Goal: Leave review/rating

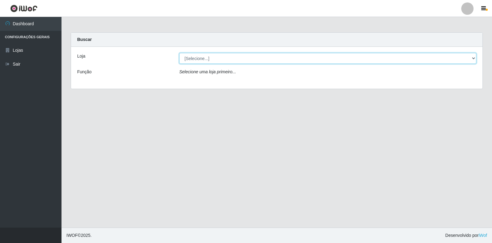
click at [216, 60] on select "[Selecione...] Atacado Vem - Loja 30 Laranjeiras Velha" at bounding box center [327, 58] width 297 height 11
select select "495"
click at [179, 53] on select "[Selecione...] Atacado Vem - Loja 30 Laranjeiras Velha" at bounding box center [327, 58] width 297 height 11
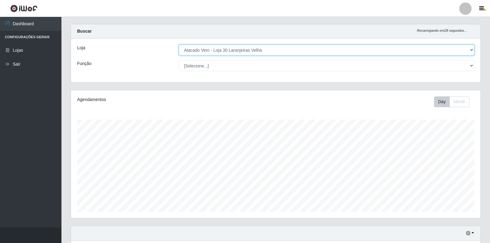
scroll to position [123, 0]
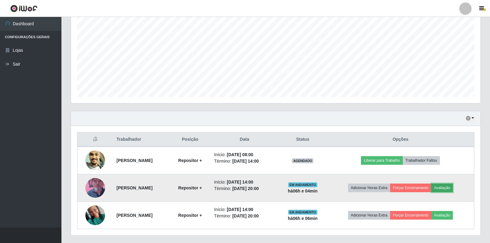
click at [449, 187] on button "Avaliação" at bounding box center [443, 187] width 22 height 9
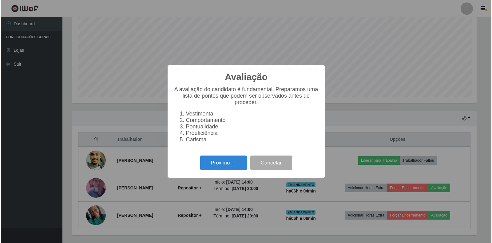
scroll to position [128, 406]
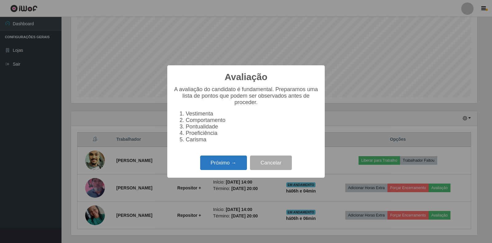
click at [222, 170] on button "Próximo →" at bounding box center [223, 162] width 47 height 14
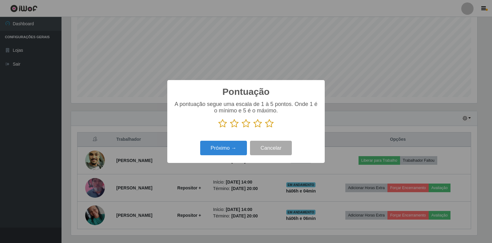
click at [267, 125] on icon at bounding box center [269, 123] width 9 height 9
click at [265, 128] on input "radio" at bounding box center [265, 128] width 0 height 0
click at [233, 146] on button "Próximo →" at bounding box center [223, 148] width 47 height 14
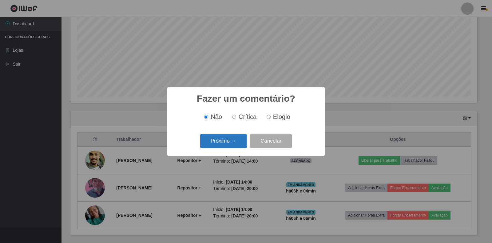
click at [236, 141] on button "Próximo →" at bounding box center [223, 141] width 47 height 14
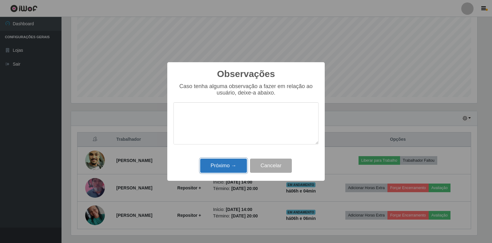
click at [240, 165] on button "Próximo →" at bounding box center [223, 165] width 47 height 14
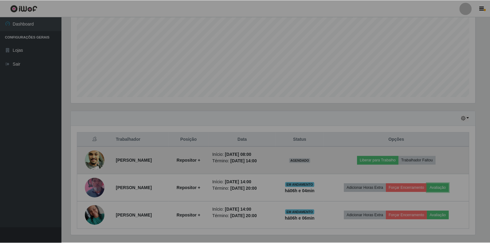
scroll to position [128, 410]
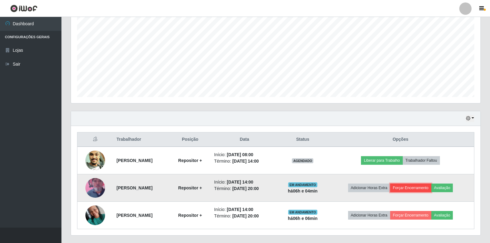
click at [415, 187] on button "Forçar Encerramento" at bounding box center [410, 187] width 41 height 9
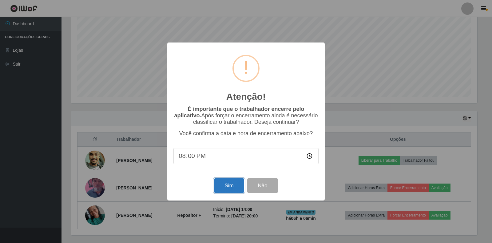
click at [224, 187] on button "Sim" at bounding box center [229, 185] width 30 height 14
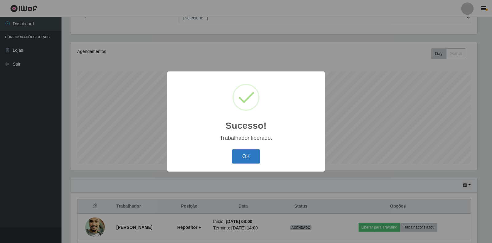
click at [246, 157] on button "OK" at bounding box center [246, 156] width 29 height 14
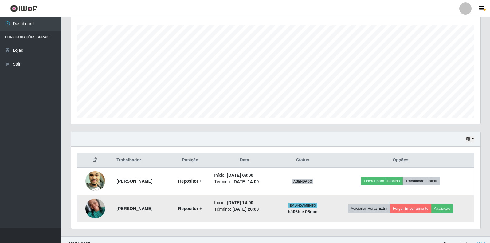
scroll to position [111, 0]
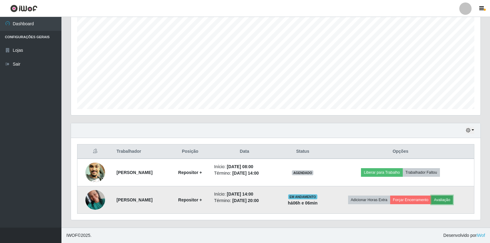
click at [452, 201] on button "Avaliação" at bounding box center [443, 199] width 22 height 9
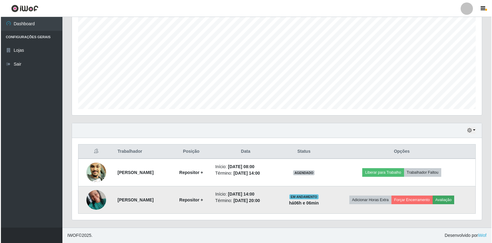
scroll to position [128, 406]
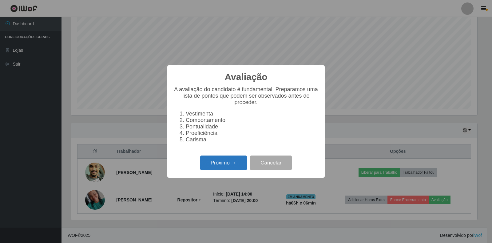
click at [240, 165] on button "Próximo →" at bounding box center [223, 162] width 47 height 14
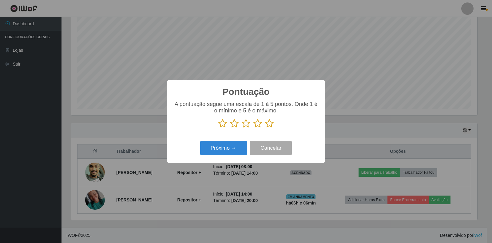
drag, startPoint x: 270, startPoint y: 122, endPoint x: 263, endPoint y: 130, distance: 10.9
click at [267, 126] on icon at bounding box center [269, 123] width 9 height 9
click at [265, 128] on input "radio" at bounding box center [265, 128] width 0 height 0
click at [237, 151] on button "Próximo →" at bounding box center [223, 148] width 47 height 14
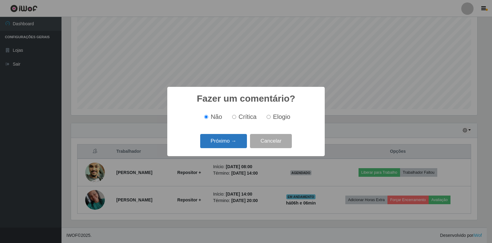
click at [229, 141] on button "Próximo →" at bounding box center [223, 141] width 47 height 14
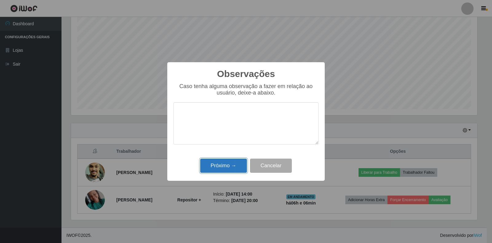
click at [209, 165] on button "Próximo →" at bounding box center [223, 165] width 47 height 14
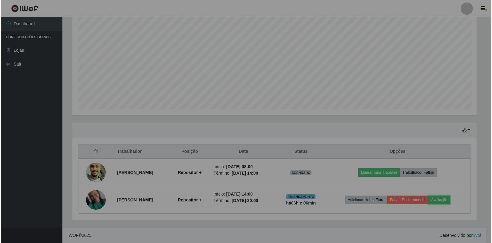
scroll to position [128, 410]
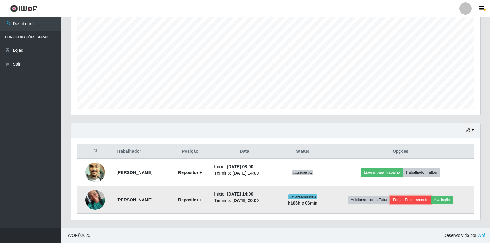
click at [412, 199] on button "Forçar Encerramento" at bounding box center [410, 199] width 41 height 9
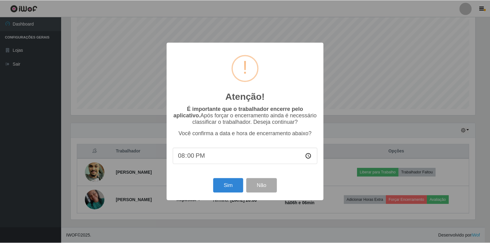
scroll to position [128, 406]
click at [232, 184] on button "Sim" at bounding box center [229, 185] width 30 height 14
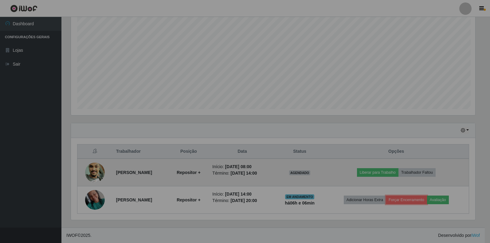
scroll to position [0, 0]
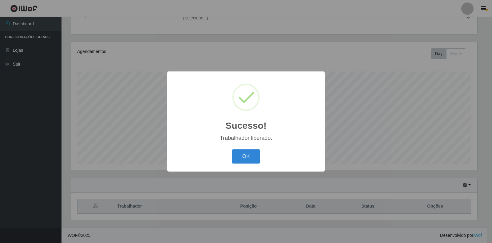
click at [244, 157] on button "OK" at bounding box center [246, 156] width 29 height 14
